Goal: Task Accomplishment & Management: Use online tool/utility

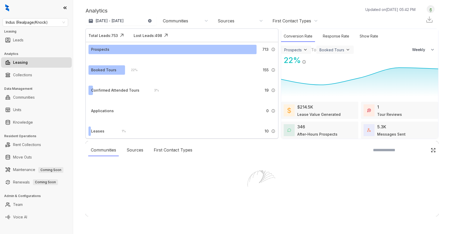
select select "******"
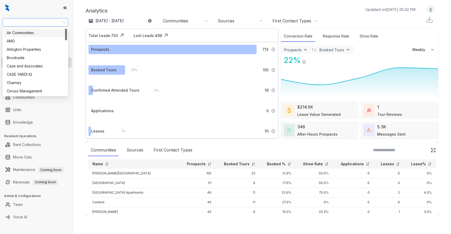
click at [47, 22] on span "Indus (Realpage/Knock)" at bounding box center [35, 23] width 59 height 8
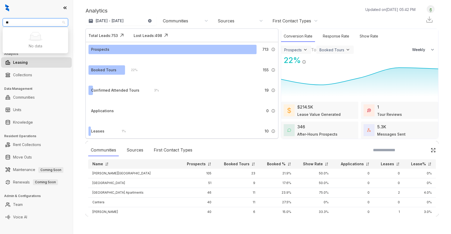
type input "*"
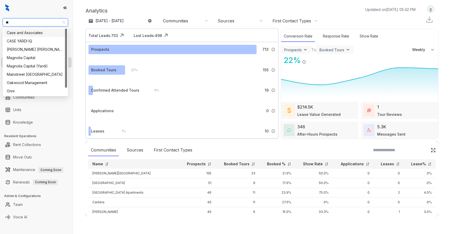
type input "***"
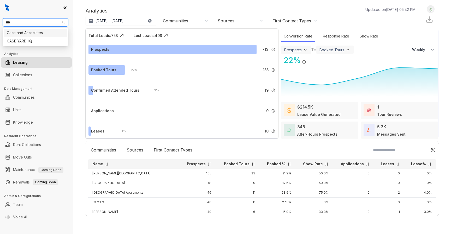
click at [31, 32] on div "Case and Associates" at bounding box center [35, 33] width 57 height 6
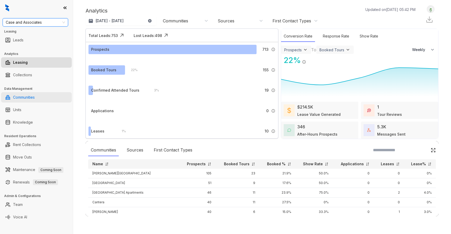
click at [25, 98] on link "Communities" at bounding box center [24, 97] width 22 height 10
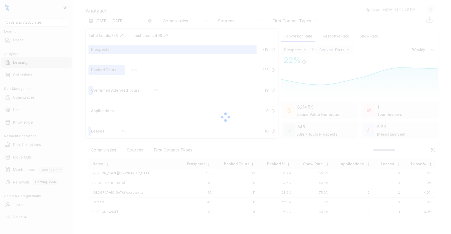
click at [30, 74] on div at bounding box center [225, 117] width 451 height 234
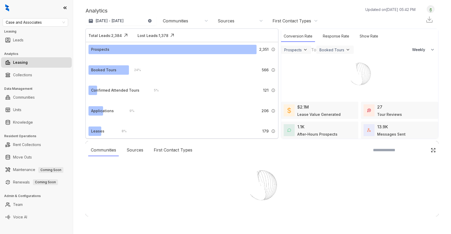
select select "******"
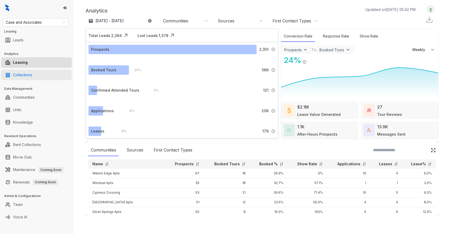
click at [31, 76] on link "Collections" at bounding box center [22, 75] width 19 height 10
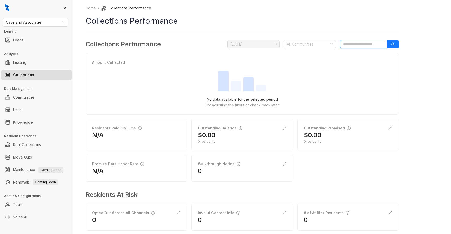
click at [354, 44] on input "search" at bounding box center [363, 44] width 47 height 8
type input "*"
click at [323, 45] on div at bounding box center [307, 44] width 45 height 7
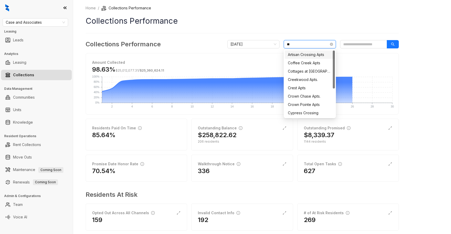
type input "***"
click at [324, 56] on div "Coffee Creek Apts" at bounding box center [310, 55] width 44 height 6
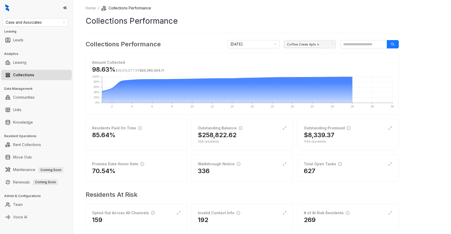
click at [317, 43] on icon "close" at bounding box center [318, 44] width 3 height 3
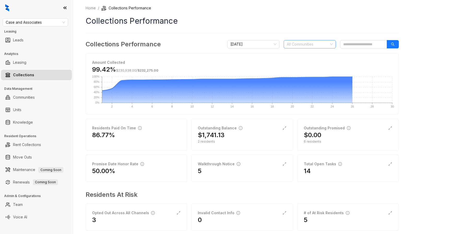
click at [313, 44] on div at bounding box center [307, 44] width 45 height 7
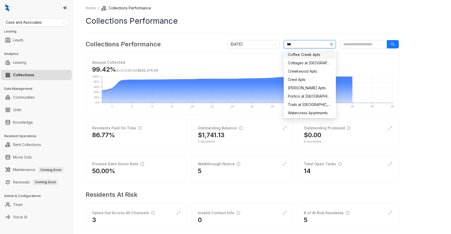
type input "****"
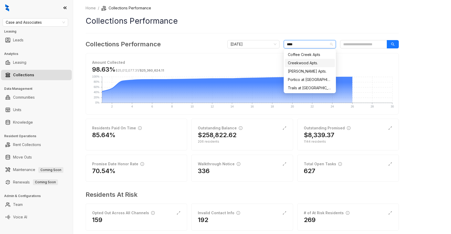
click at [310, 62] on div "Creekwood Apts." at bounding box center [310, 63] width 44 height 6
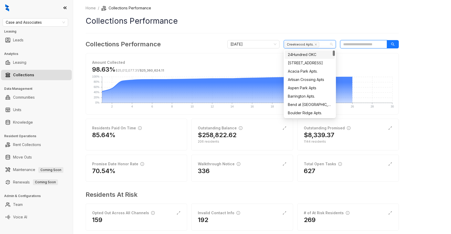
click at [360, 43] on input "search" at bounding box center [363, 44] width 47 height 8
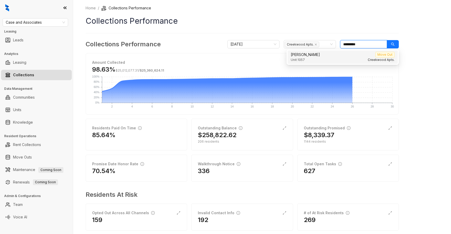
click at [342, 59] on div "Unit: [STREET_ADDRESS]" at bounding box center [343, 60] width 104 height 5
type input "*********"
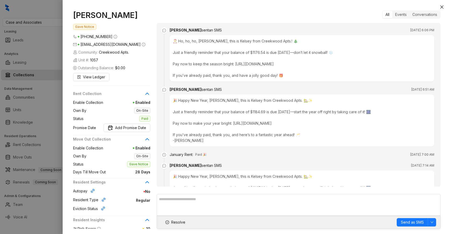
scroll to position [740, 0]
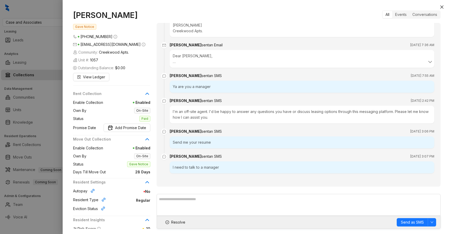
click at [235, 111] on div "I'm an off-site agent. I'd be happy to answer any questions you have or discuss…" at bounding box center [302, 115] width 264 height 18
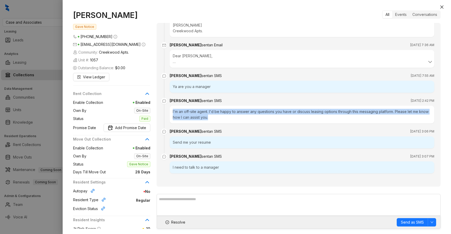
click at [235, 111] on div "I'm an off-site agent. I'd be happy to answer any questions you have or discuss…" at bounding box center [302, 115] width 264 height 18
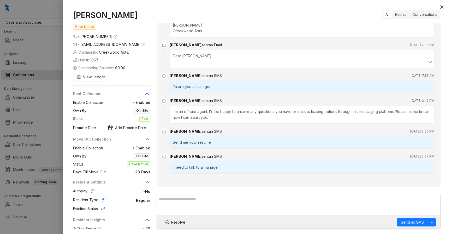
click at [108, 46] on span "[EMAIL_ADDRESS][DOMAIN_NAME]" at bounding box center [110, 44] width 60 height 4
click at [118, 46] on span "[EMAIL_ADDRESS][DOMAIN_NAME]" at bounding box center [110, 44] width 60 height 4
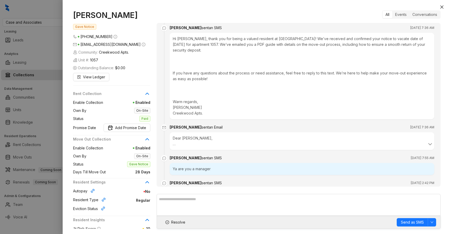
scroll to position [690, 0]
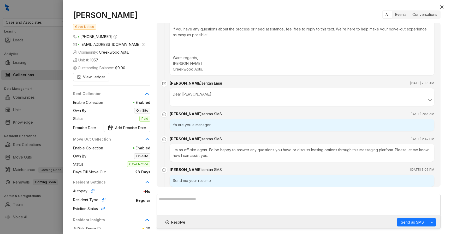
click at [174, 102] on br at bounding box center [174, 100] width 3 height 4
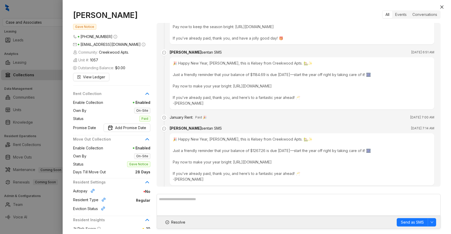
scroll to position [0, 0]
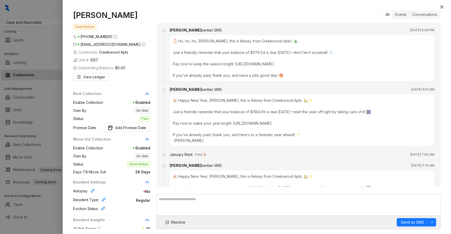
click at [47, 81] on div at bounding box center [225, 117] width 451 height 234
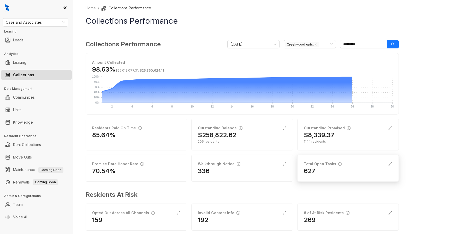
click at [324, 164] on div "Total Open Tasks" at bounding box center [323, 164] width 38 height 6
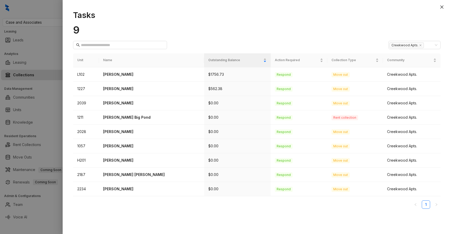
click at [44, 64] on div at bounding box center [225, 117] width 451 height 234
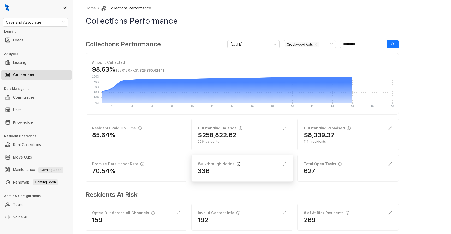
click at [237, 166] on icon "info-circle" at bounding box center [239, 164] width 4 height 4
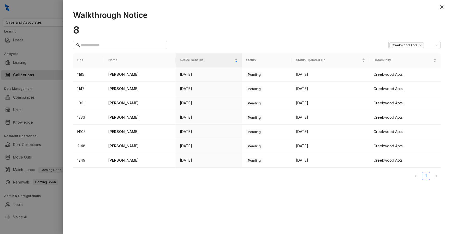
click at [51, 100] on div at bounding box center [225, 117] width 451 height 234
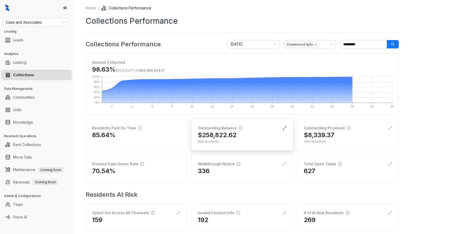
click at [284, 126] on icon "expand-alt" at bounding box center [284, 128] width 4 height 4
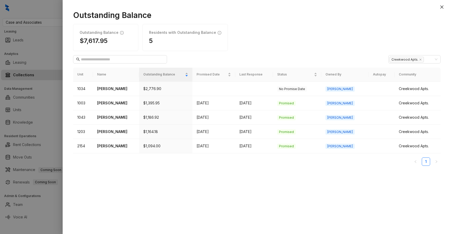
click at [54, 88] on div at bounding box center [225, 117] width 451 height 234
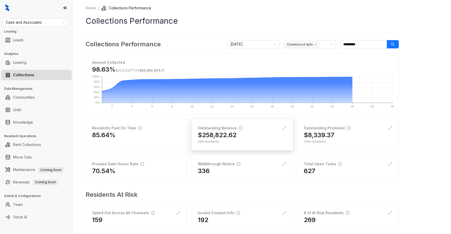
click at [272, 136] on div "$258,822.62" at bounding box center [242, 135] width 88 height 8
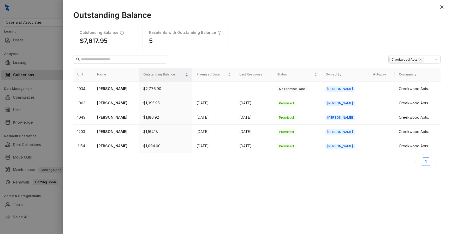
click at [39, 110] on div at bounding box center [225, 117] width 451 height 234
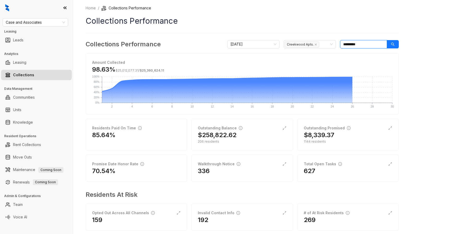
click at [367, 44] on input "*********" at bounding box center [363, 44] width 47 height 8
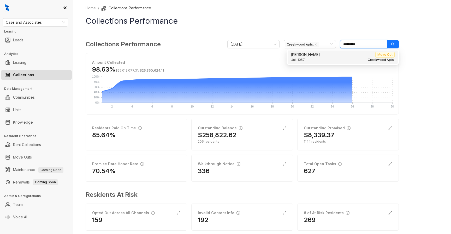
click at [367, 44] on input "*********" at bounding box center [363, 44] width 47 height 8
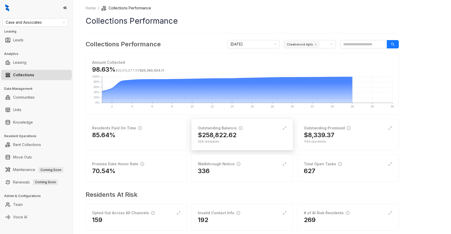
click at [288, 131] on div "Outstanding Balance $258,822.62 206 residents" at bounding box center [241, 135] width 101 height 32
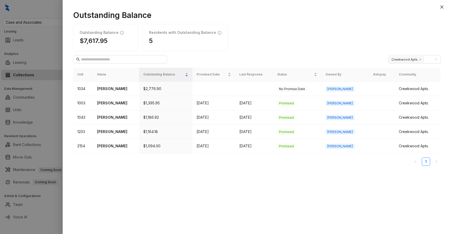
click at [23, 101] on div at bounding box center [225, 117] width 451 height 234
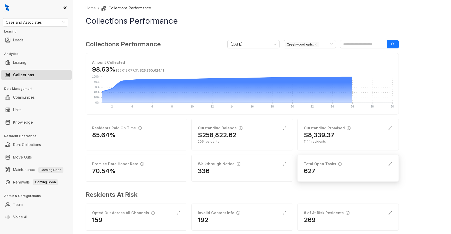
click at [312, 162] on div "Total Open Tasks" at bounding box center [323, 164] width 38 height 6
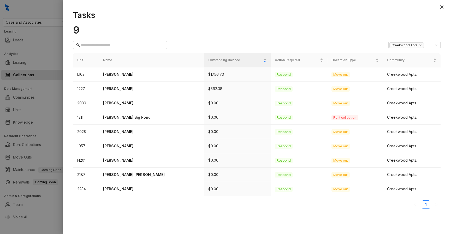
click at [50, 116] on div at bounding box center [225, 117] width 451 height 234
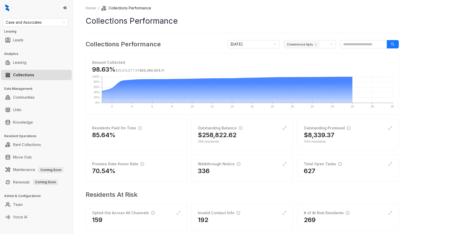
scroll to position [9, 0]
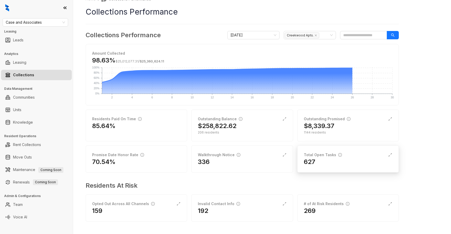
click at [327, 161] on div "627" at bounding box center [348, 162] width 88 height 8
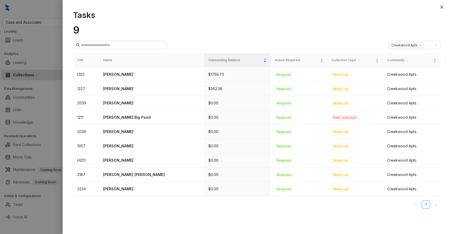
click at [46, 108] on div at bounding box center [225, 117] width 451 height 234
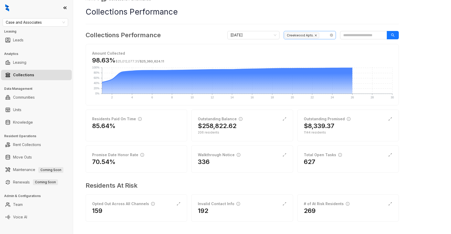
click at [314, 35] on icon "close" at bounding box center [315, 35] width 3 height 3
click at [310, 18] on div "Home / Collections Performance Collections Performance Collections Performance …" at bounding box center [242, 112] width 313 height 233
click at [332, 216] on div "# of At Risk Residents 269" at bounding box center [347, 208] width 101 height 27
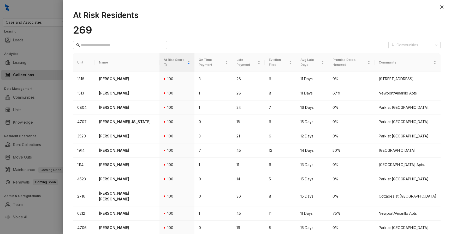
click at [56, 105] on div at bounding box center [225, 117] width 451 height 234
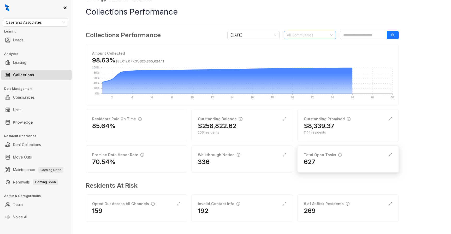
click at [315, 150] on div "Total Open Tasks 627" at bounding box center [347, 159] width 101 height 27
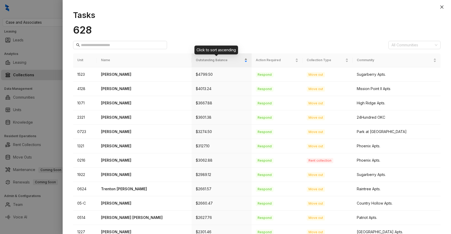
click at [227, 62] on span "Outstanding Balance" at bounding box center [219, 60] width 47 height 5
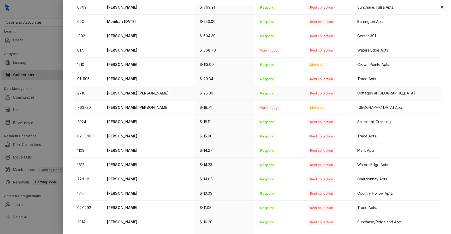
scroll to position [137, 0]
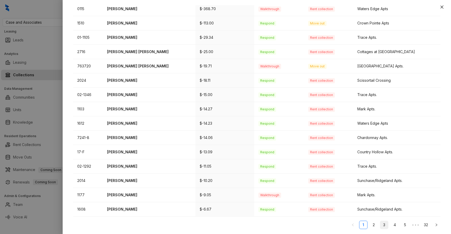
click at [382, 224] on link "3" at bounding box center [384, 225] width 8 height 8
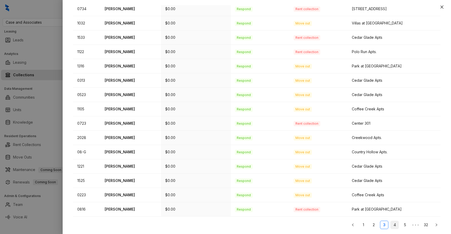
click at [396, 228] on link "4" at bounding box center [394, 225] width 8 height 8
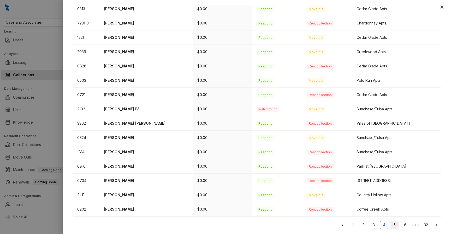
click at [395, 224] on link "5" at bounding box center [394, 225] width 8 height 8
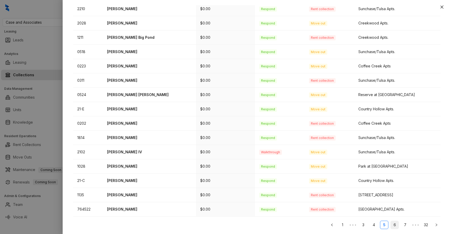
click at [396, 225] on link "6" at bounding box center [394, 225] width 8 height 8
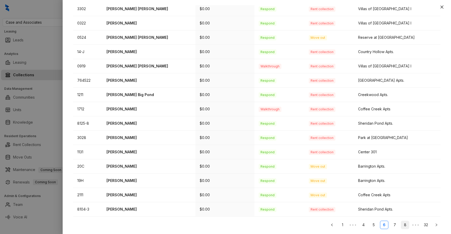
click at [402, 224] on link "8" at bounding box center [405, 225] width 8 height 8
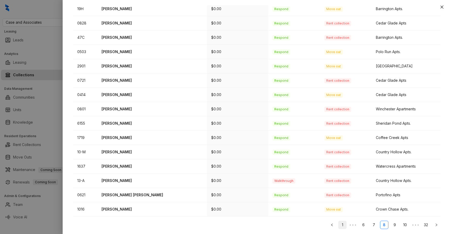
click at [341, 226] on link "1" at bounding box center [342, 225] width 8 height 8
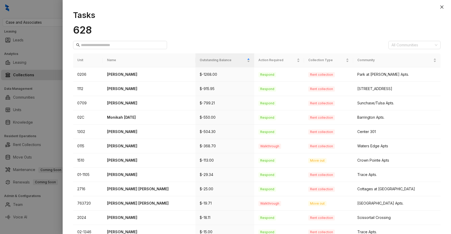
click at [49, 124] on div at bounding box center [225, 117] width 451 height 234
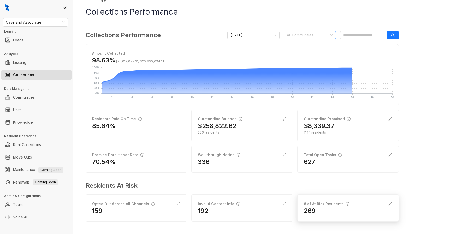
click at [336, 212] on div "269" at bounding box center [348, 211] width 88 height 8
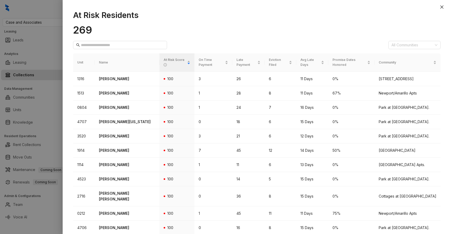
click at [55, 104] on div at bounding box center [225, 117] width 451 height 234
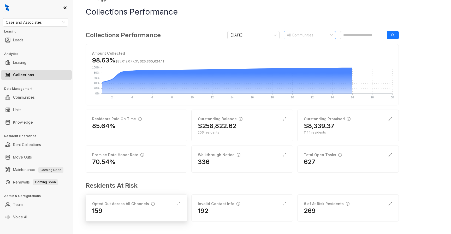
click at [138, 212] on div "159" at bounding box center [136, 211] width 88 height 8
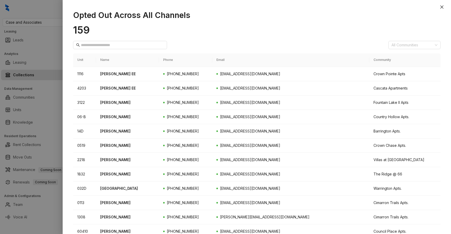
click at [52, 131] on div at bounding box center [225, 117] width 451 height 234
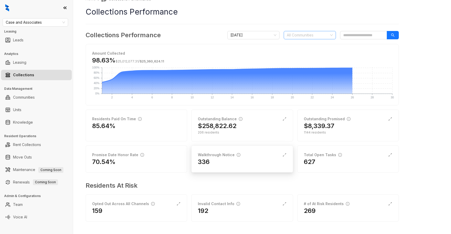
click at [209, 158] on h2 "336" at bounding box center [204, 162] width 12 height 8
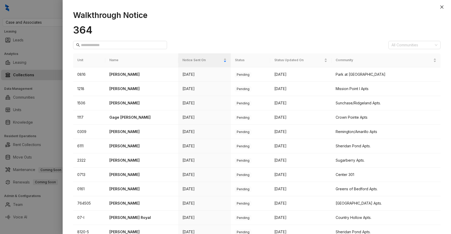
click at [39, 117] on div at bounding box center [225, 117] width 451 height 234
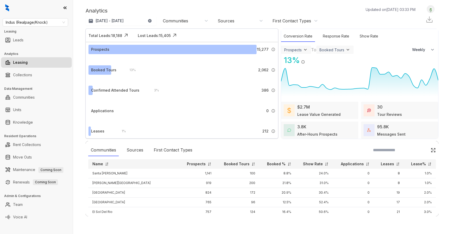
select select "******"
